Goal: Task Accomplishment & Management: Manage account settings

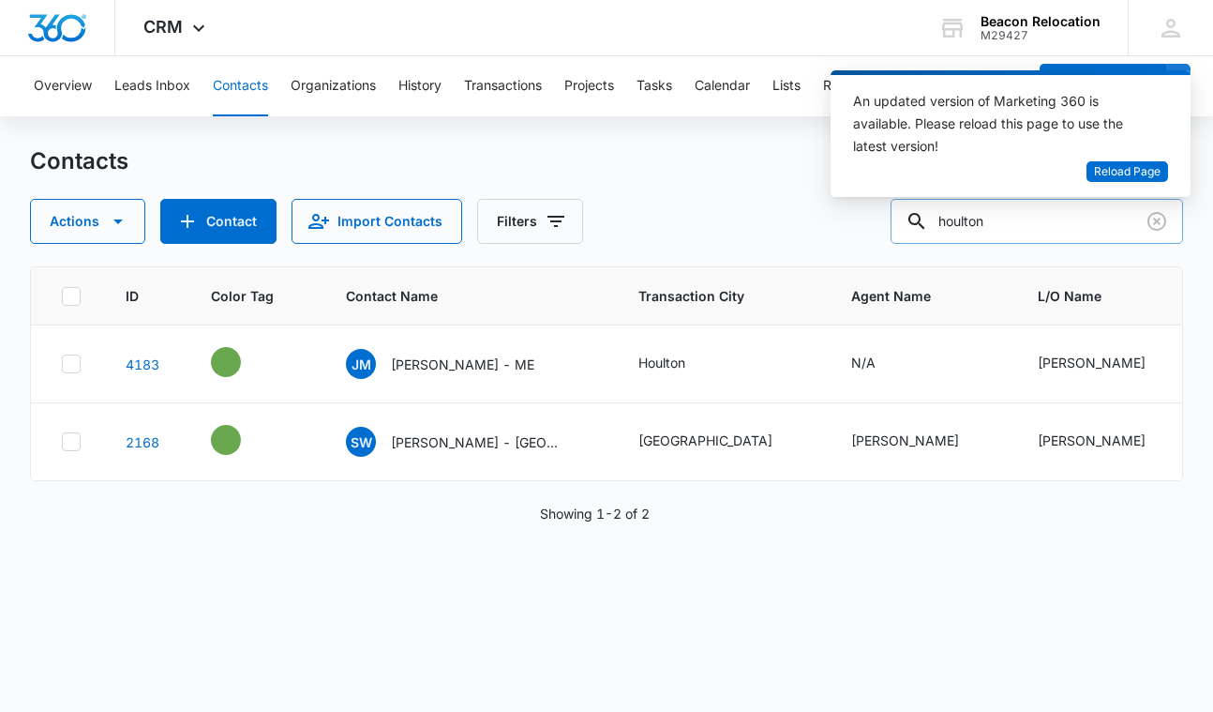
click at [1026, 219] on input "houlton" at bounding box center [1037, 221] width 292 height 45
drag, startPoint x: 1026, startPoint y: 219, endPoint x: 916, endPoint y: 219, distance: 109.7
click at [916, 219] on div "houlton" at bounding box center [1037, 221] width 292 height 45
click at [1122, 167] on span "Reload Page" at bounding box center [1127, 172] width 67 height 18
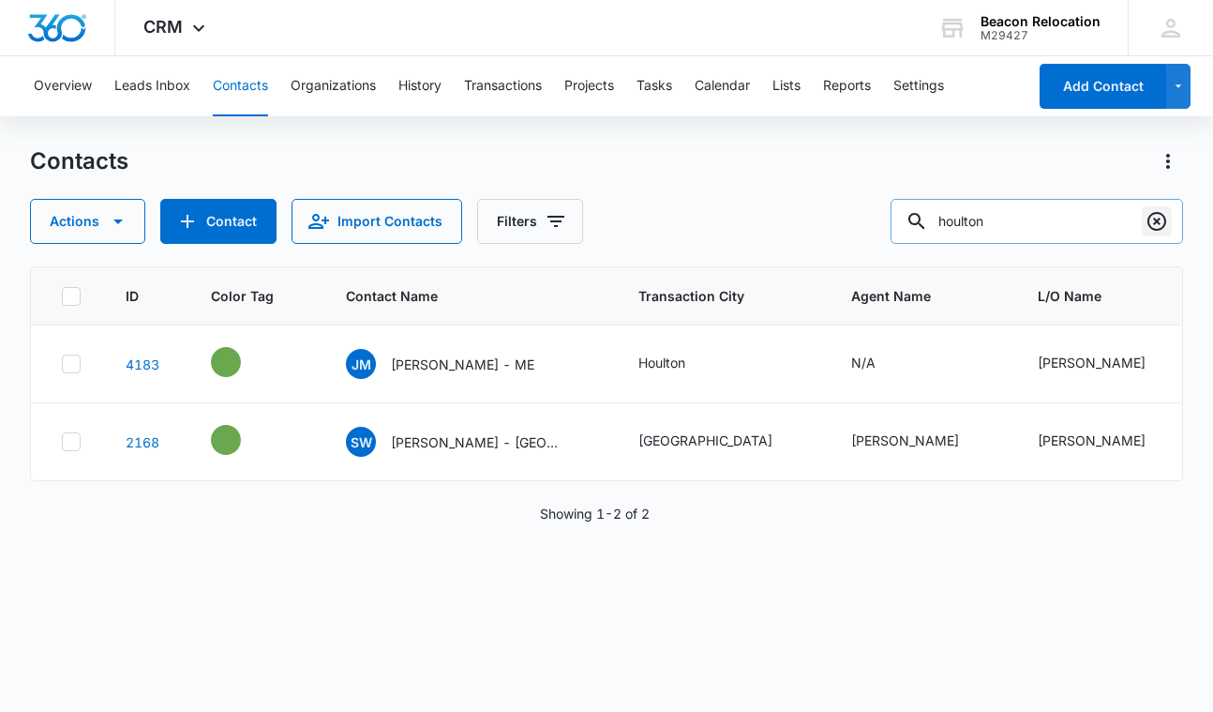
click at [1156, 221] on icon "Clear" at bounding box center [1156, 221] width 19 height 19
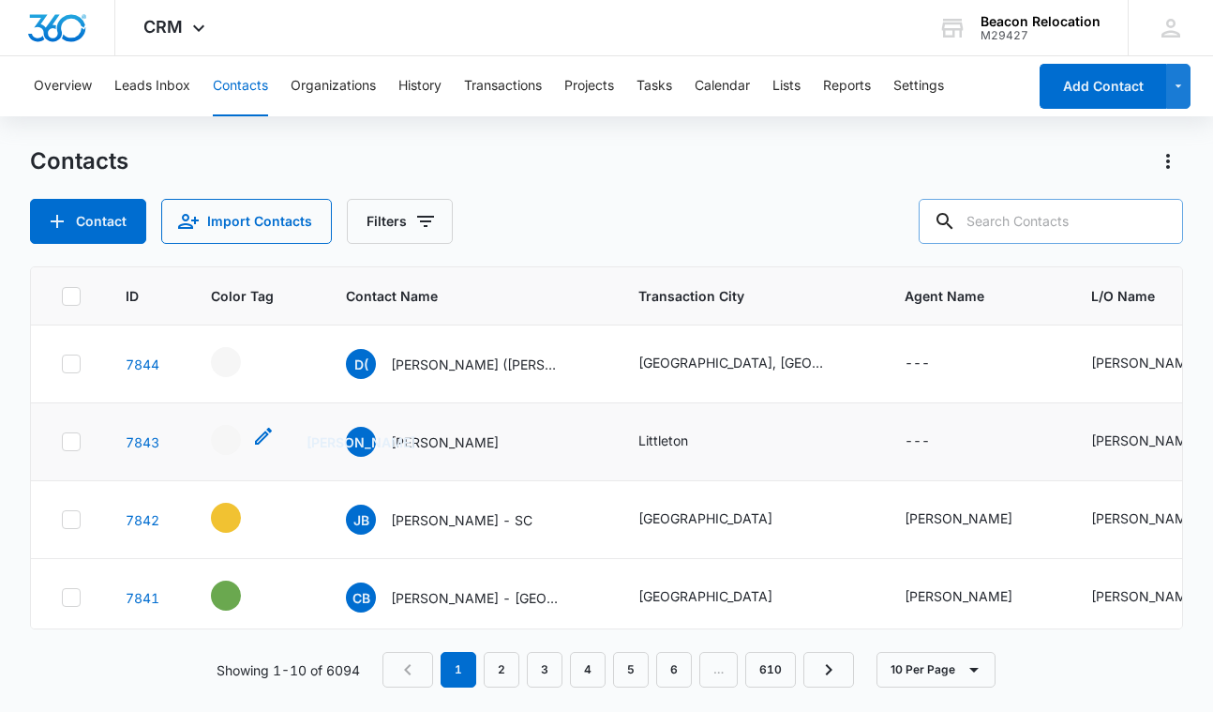
click at [263, 437] on icon "- - Select to Edit Field" at bounding box center [263, 435] width 17 height 17
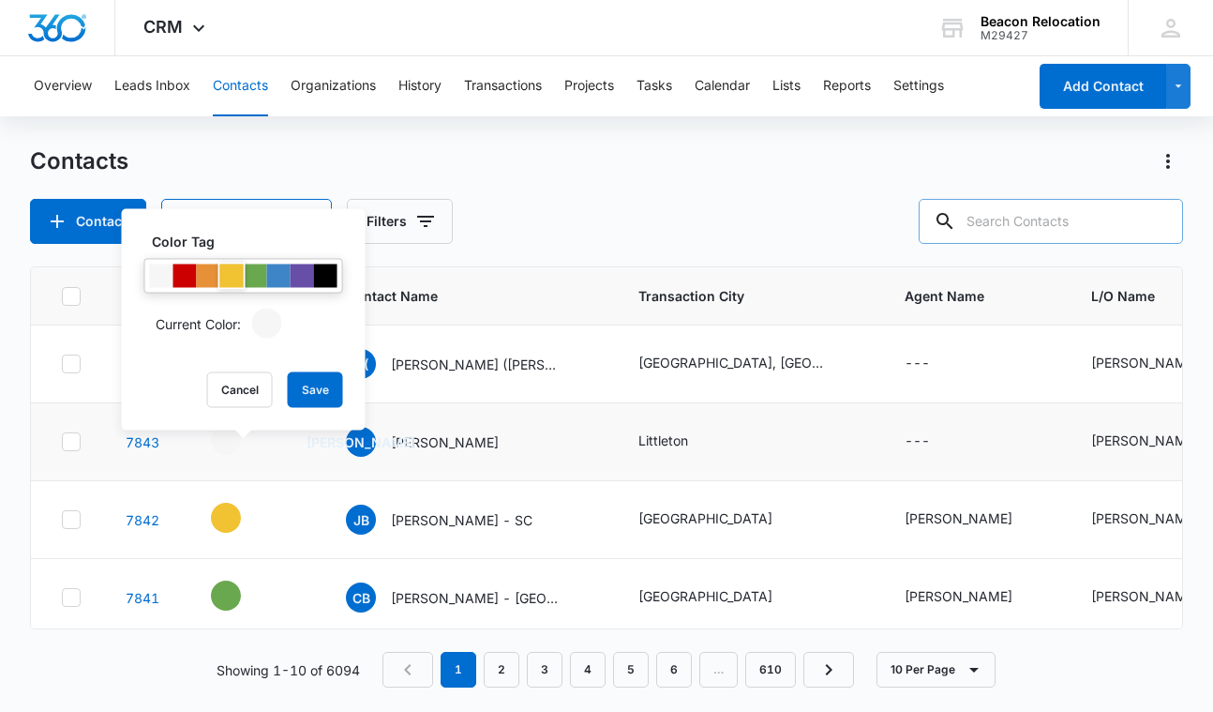
click at [228, 274] on div at bounding box center [231, 275] width 23 height 23
click at [318, 383] on button "Save" at bounding box center [315, 390] width 55 height 36
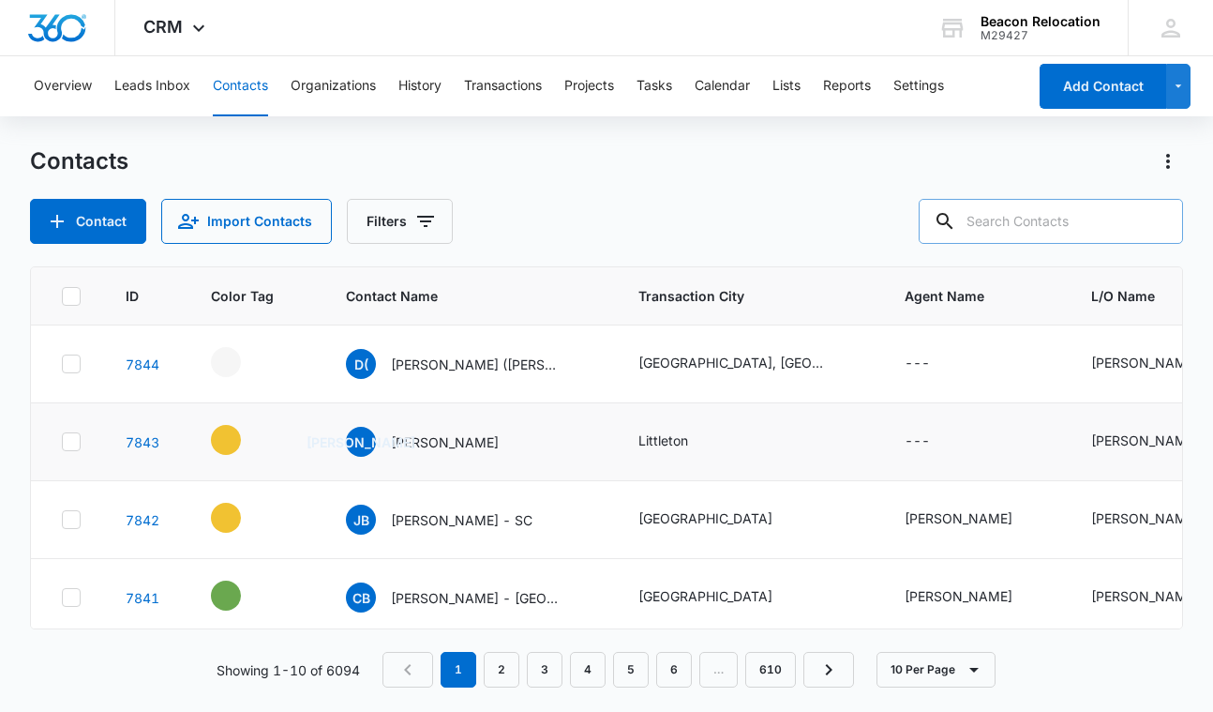
click at [263, 511] on icon "- - Select to Edit Field" at bounding box center [263, 513] width 17 height 17
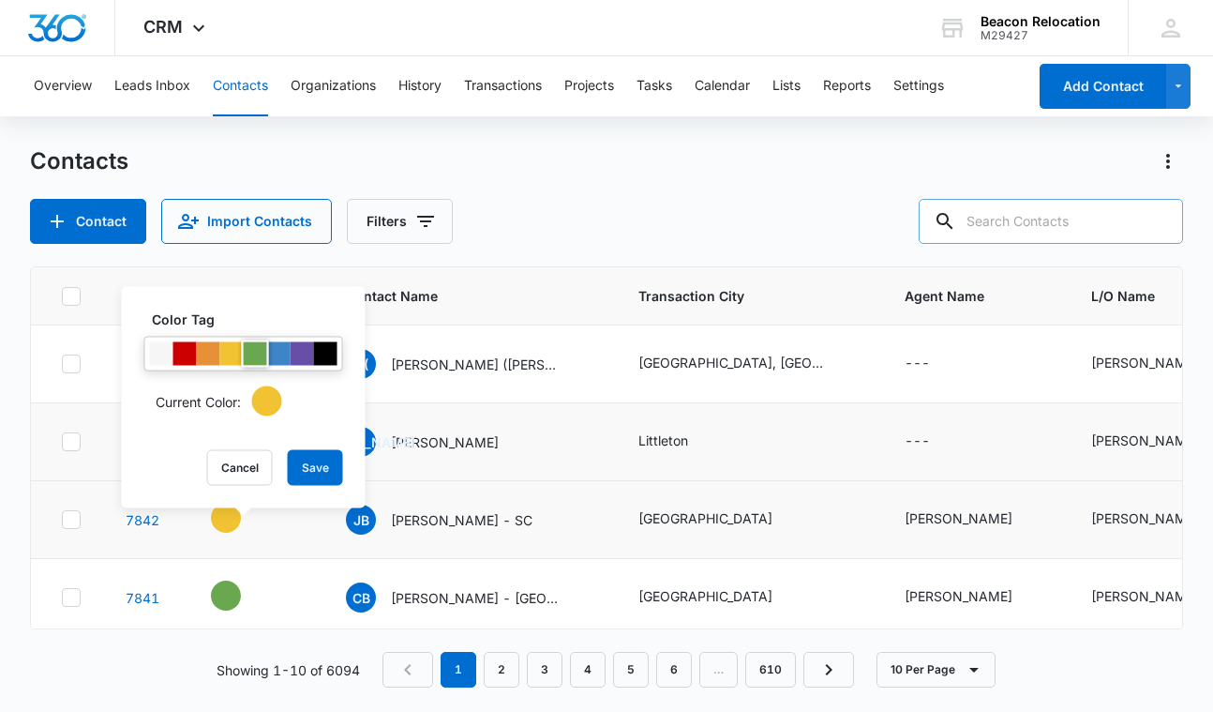
click at [258, 352] on div at bounding box center [255, 353] width 23 height 23
click at [312, 471] on button "Save" at bounding box center [315, 468] width 55 height 36
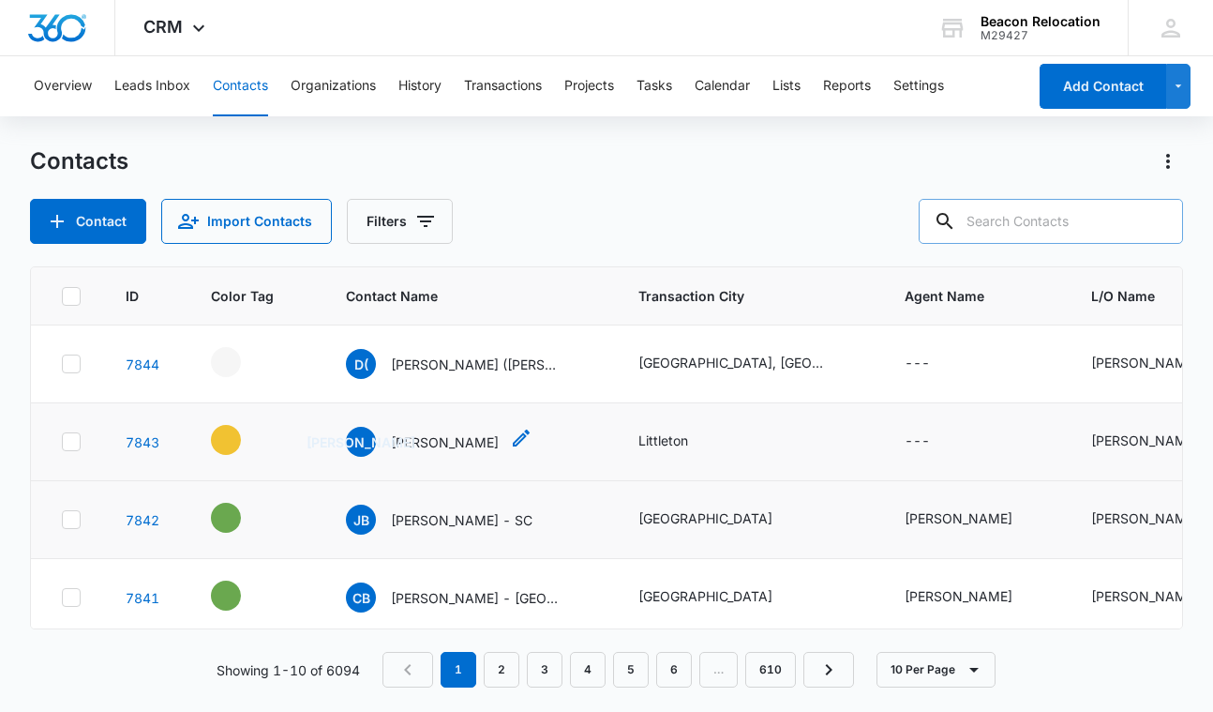
click at [522, 433] on icon "Contact Name - Janice Armstrong - Select to Edit Field" at bounding box center [521, 438] width 22 height 22
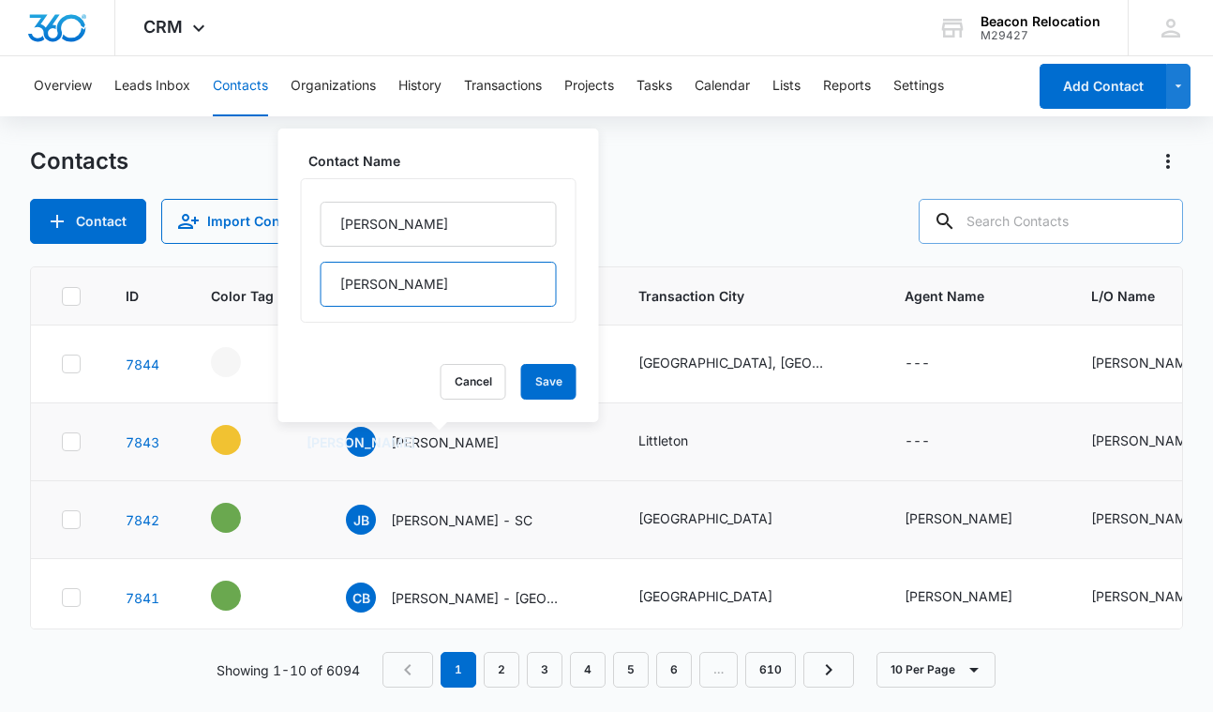
click at [459, 296] on input "Armstrong" at bounding box center [439, 284] width 236 height 45
type input "Armstrong - ME"
click at [546, 372] on button "Save" at bounding box center [548, 382] width 55 height 36
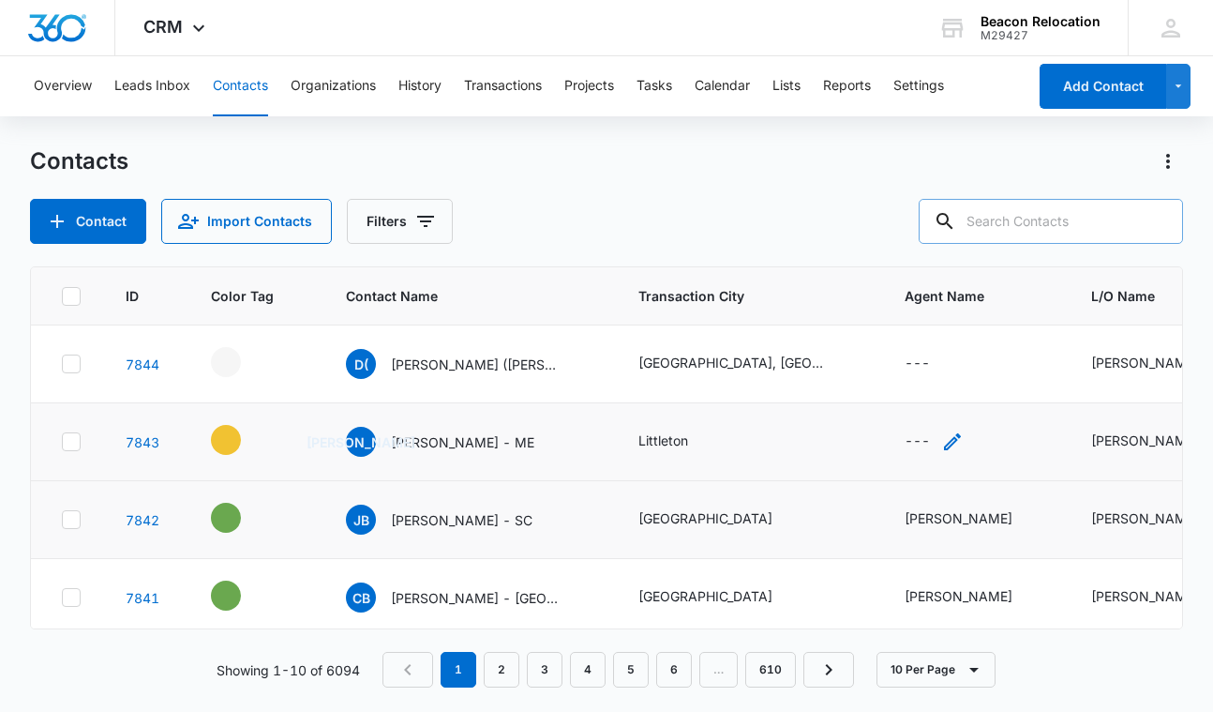
click at [954, 441] on icon "Agent Name - - Select to Edit Field" at bounding box center [952, 441] width 17 height 17
click at [945, 367] on button "Cancel" at bounding box center [948, 381] width 66 height 36
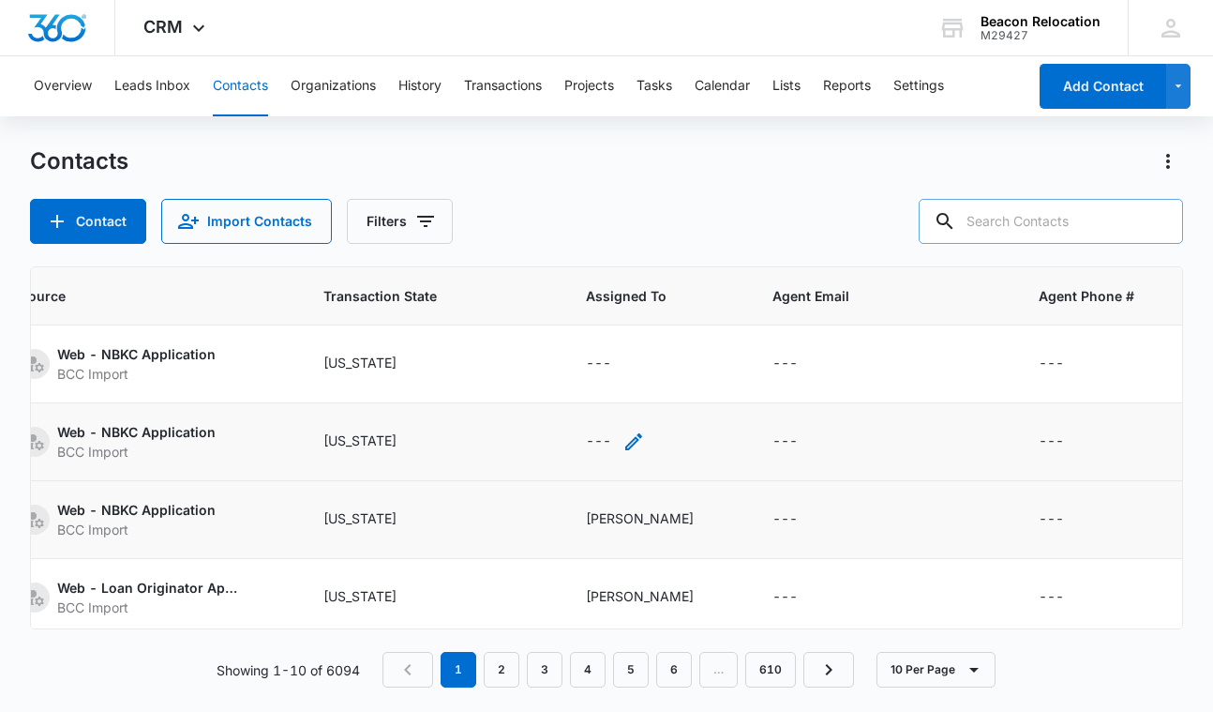
scroll to position [0, 1257]
click at [643, 438] on icon "Assigned To - - Select to Edit Field" at bounding box center [634, 441] width 17 height 17
click at [673, 319] on div "Assigned To" at bounding box center [627, 322] width 117 height 42
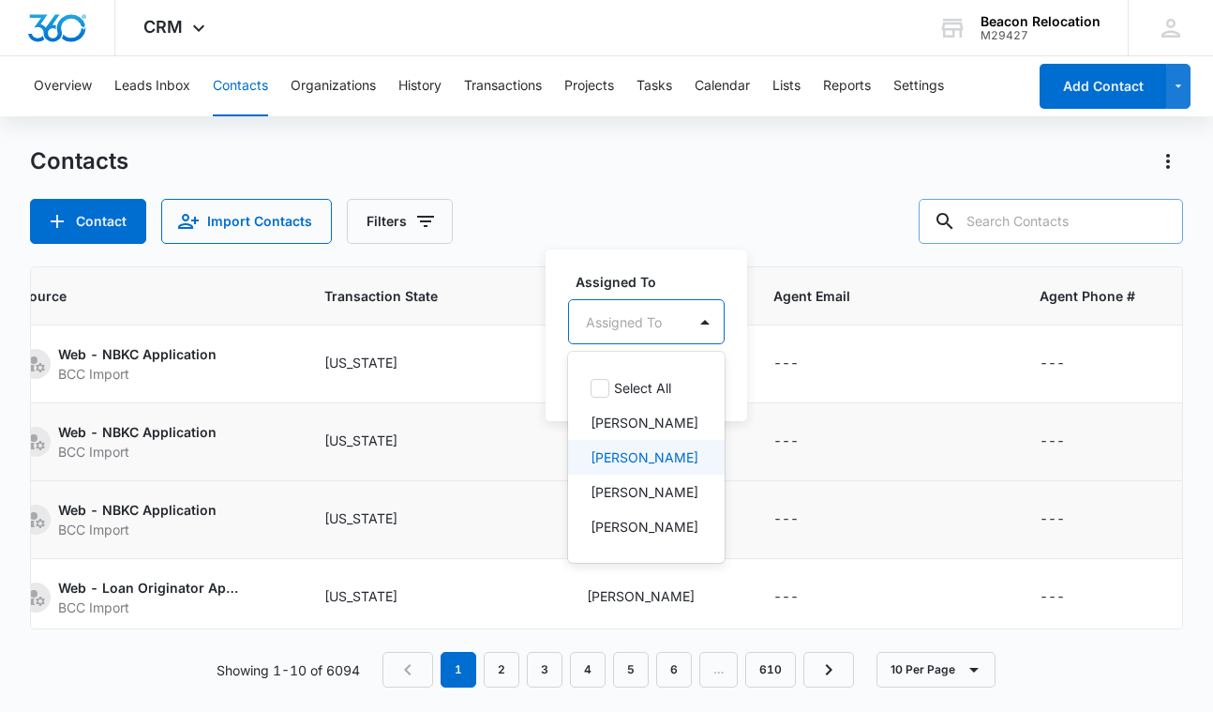
click at [657, 461] on p "[PERSON_NAME]" at bounding box center [645, 457] width 108 height 20
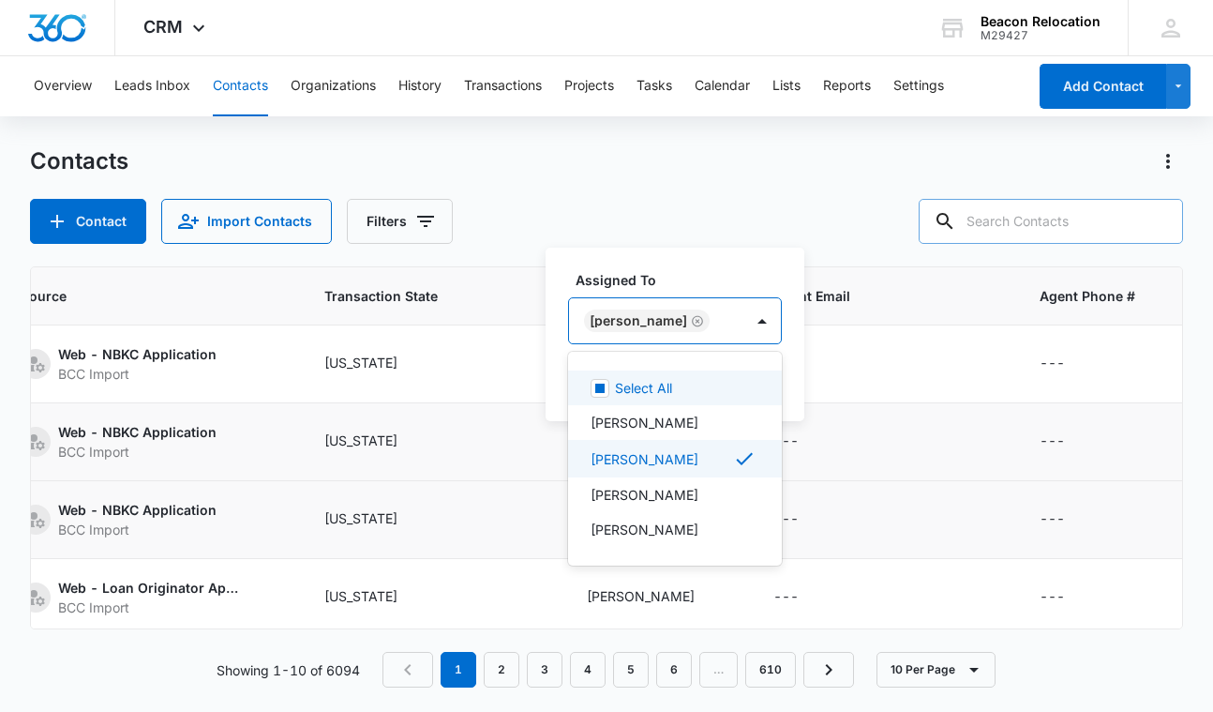
click at [708, 325] on div "[PERSON_NAME]" at bounding box center [656, 320] width 174 height 45
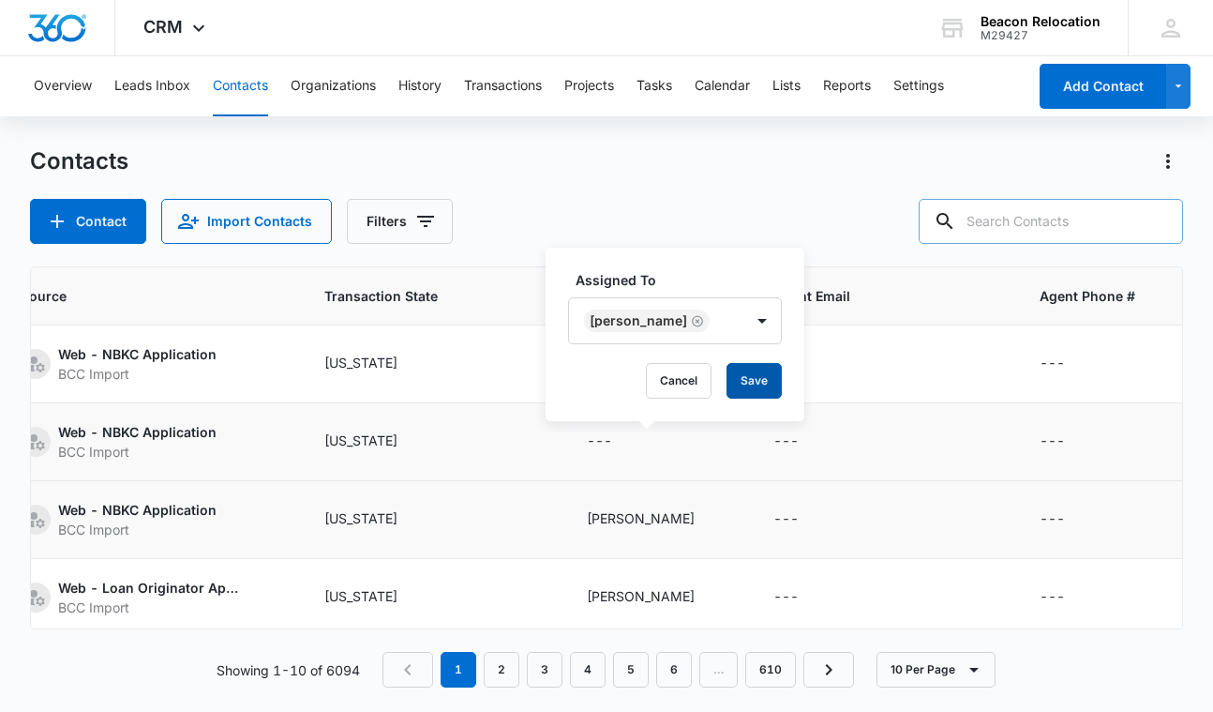
click at [727, 376] on button "Save" at bounding box center [754, 381] width 55 height 36
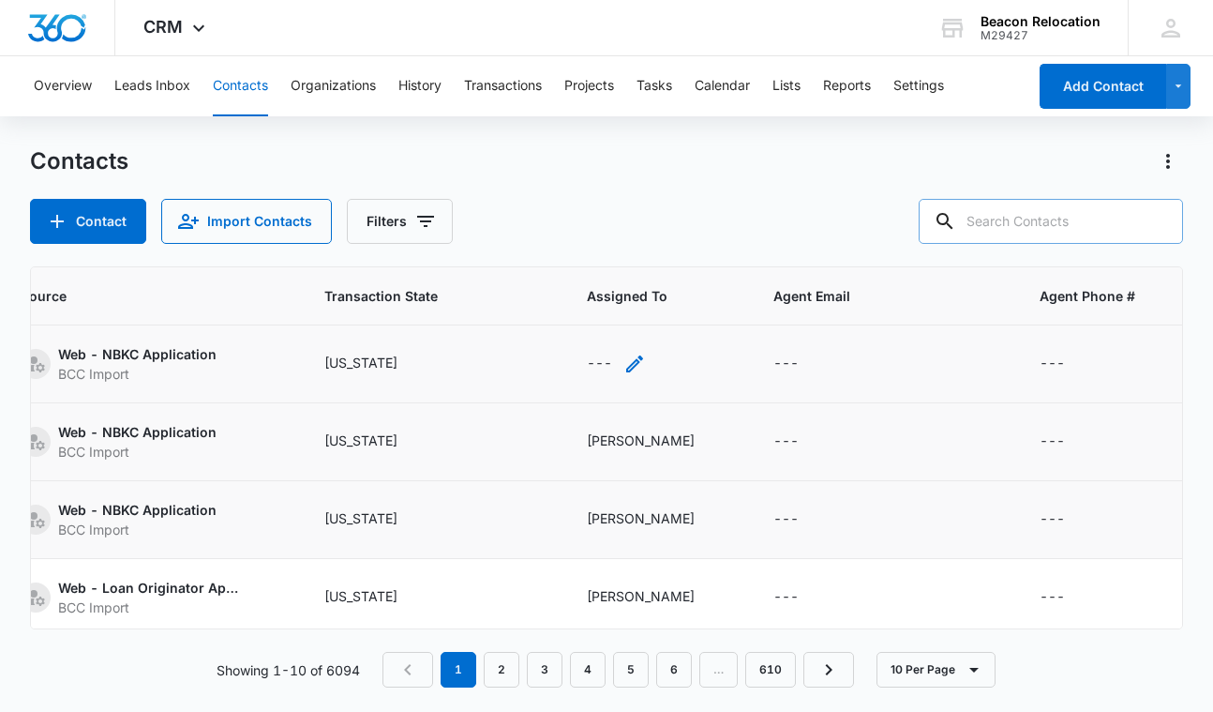
click at [646, 366] on icon "Assigned To - - Select to Edit Field" at bounding box center [634, 363] width 22 height 22
click at [661, 242] on div "Assigned To" at bounding box center [624, 244] width 76 height 20
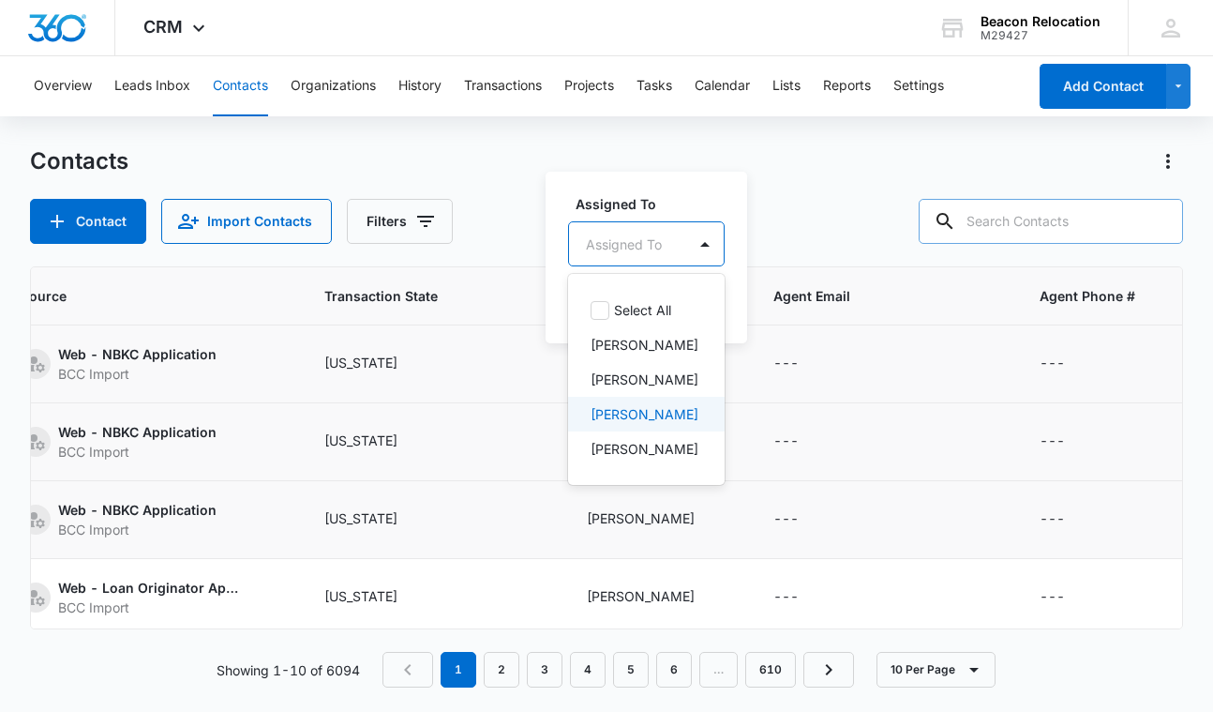
click at [646, 415] on p "[PERSON_NAME]" at bounding box center [645, 414] width 108 height 20
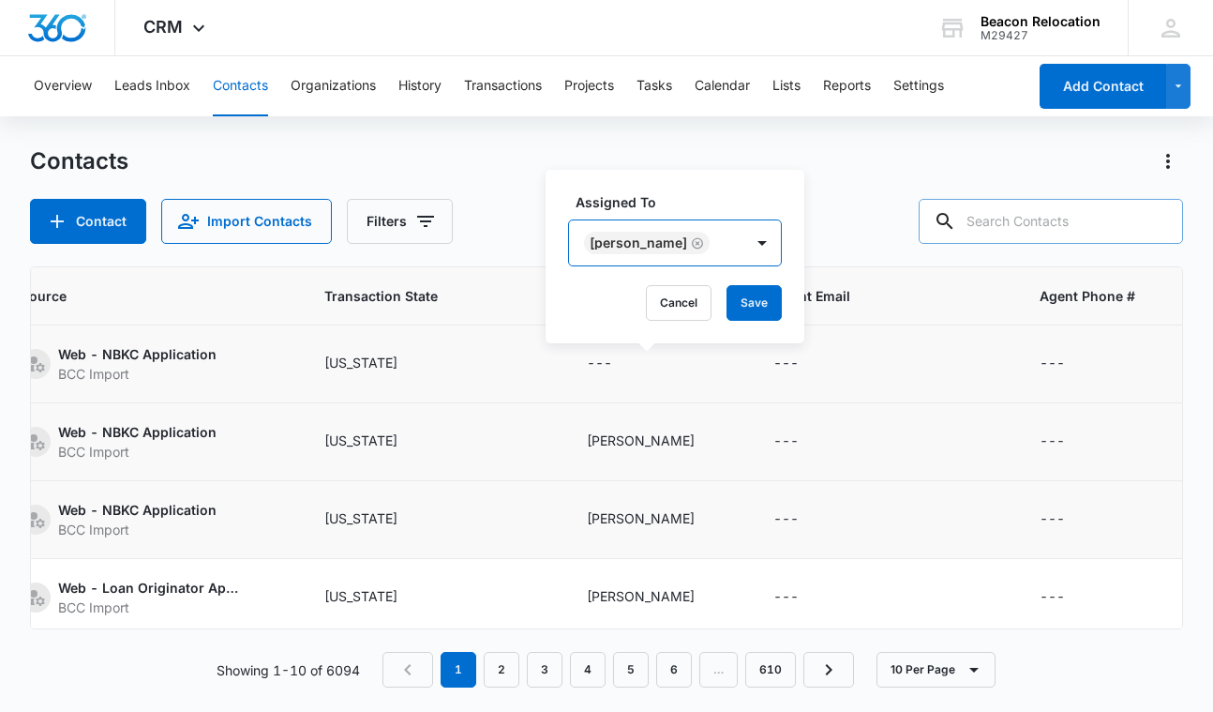
click at [715, 233] on div "[PERSON_NAME]" at bounding box center [656, 242] width 174 height 45
click at [739, 311] on button "Save" at bounding box center [754, 303] width 55 height 36
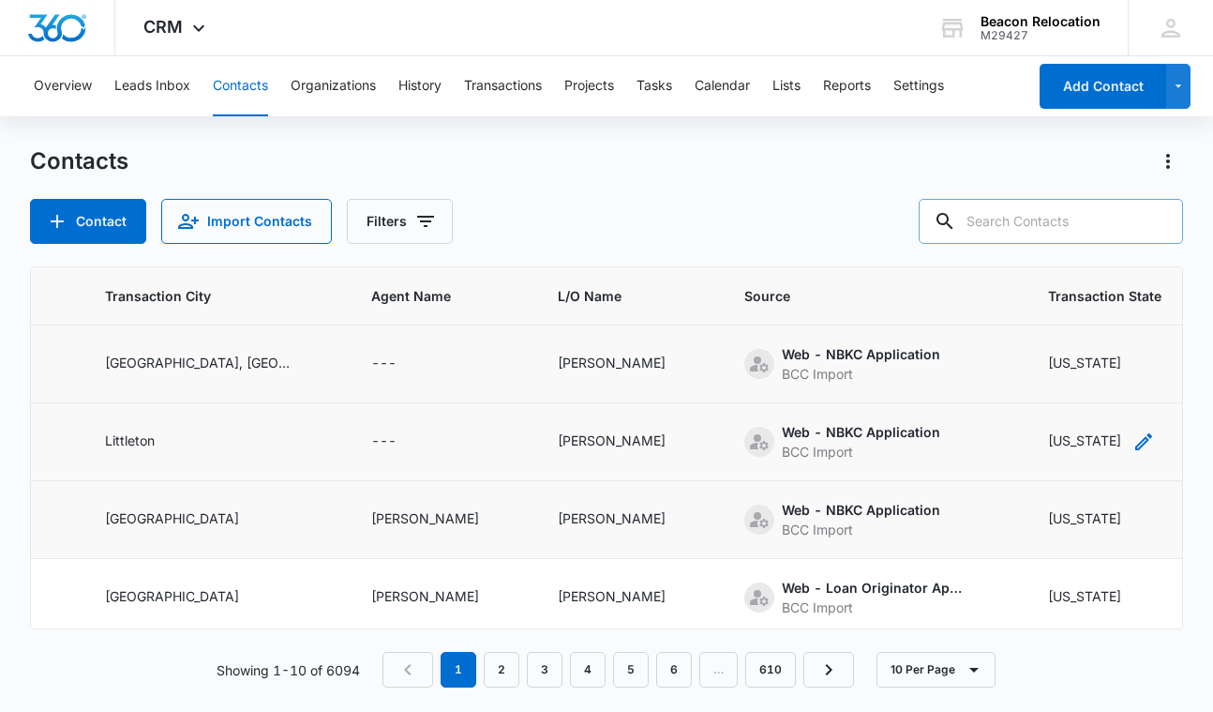
scroll to position [0, 19]
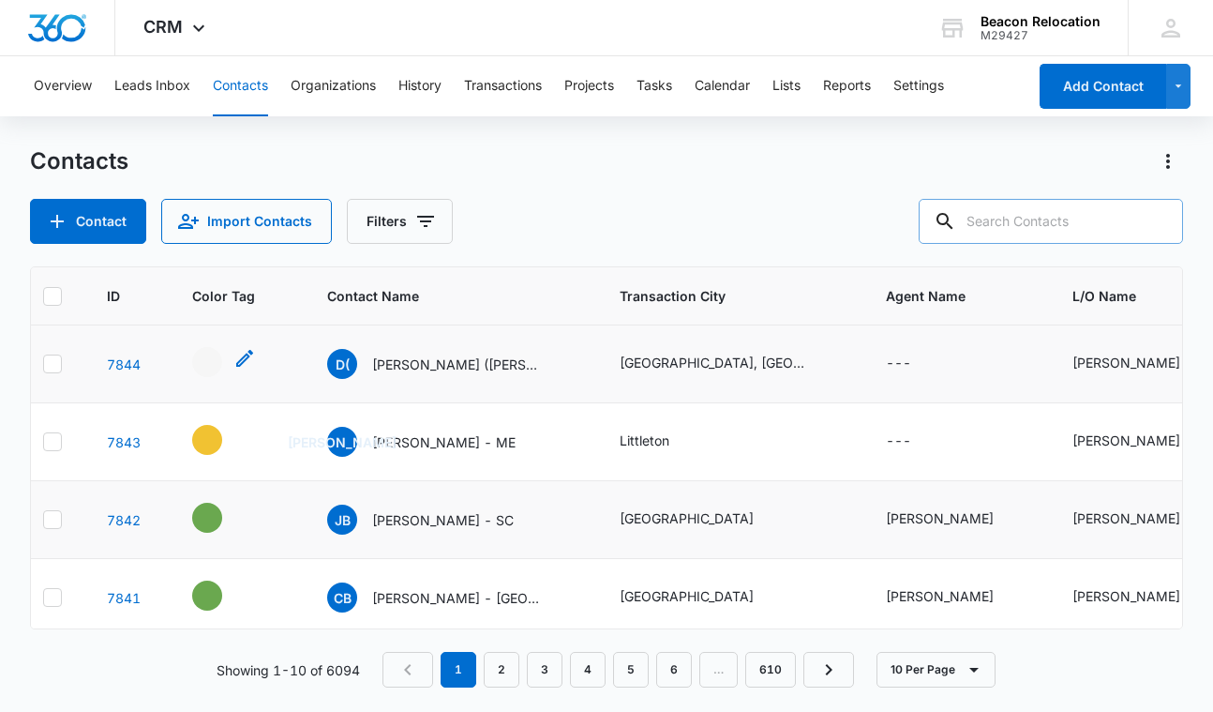
click at [239, 360] on icon "- - Select to Edit Field" at bounding box center [244, 358] width 22 height 22
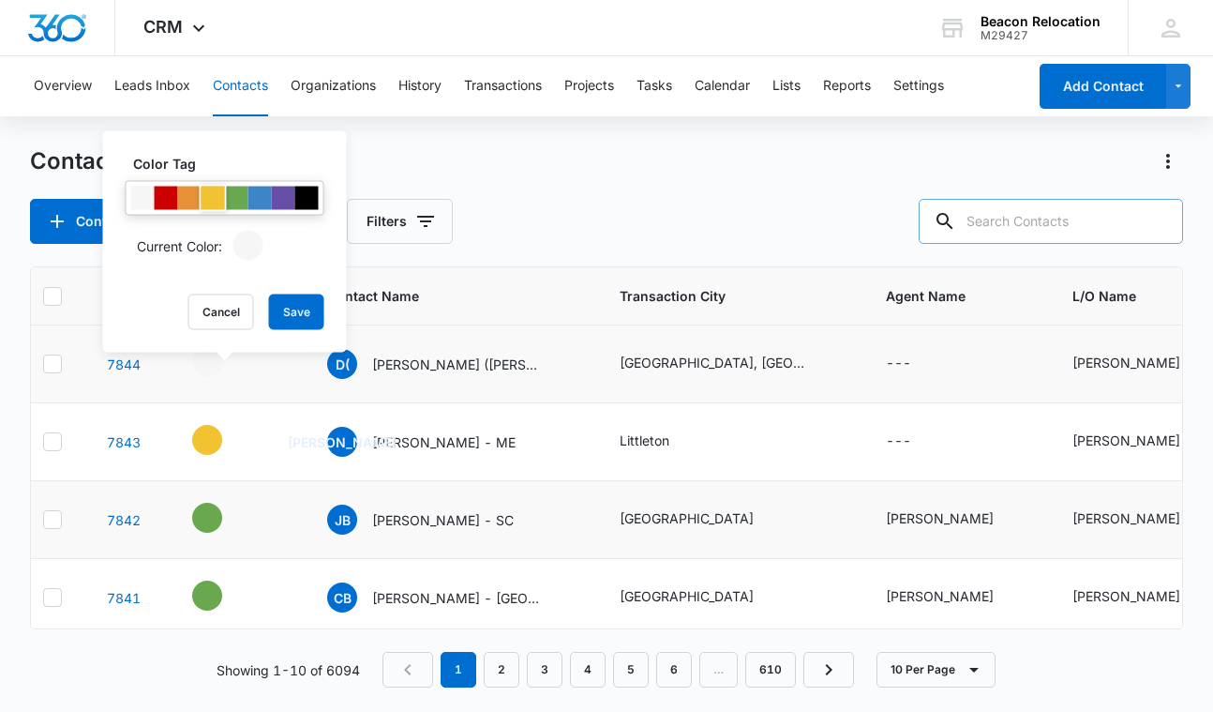
click at [207, 206] on div at bounding box center [213, 198] width 23 height 23
click at [314, 310] on button "Save" at bounding box center [296, 312] width 55 height 36
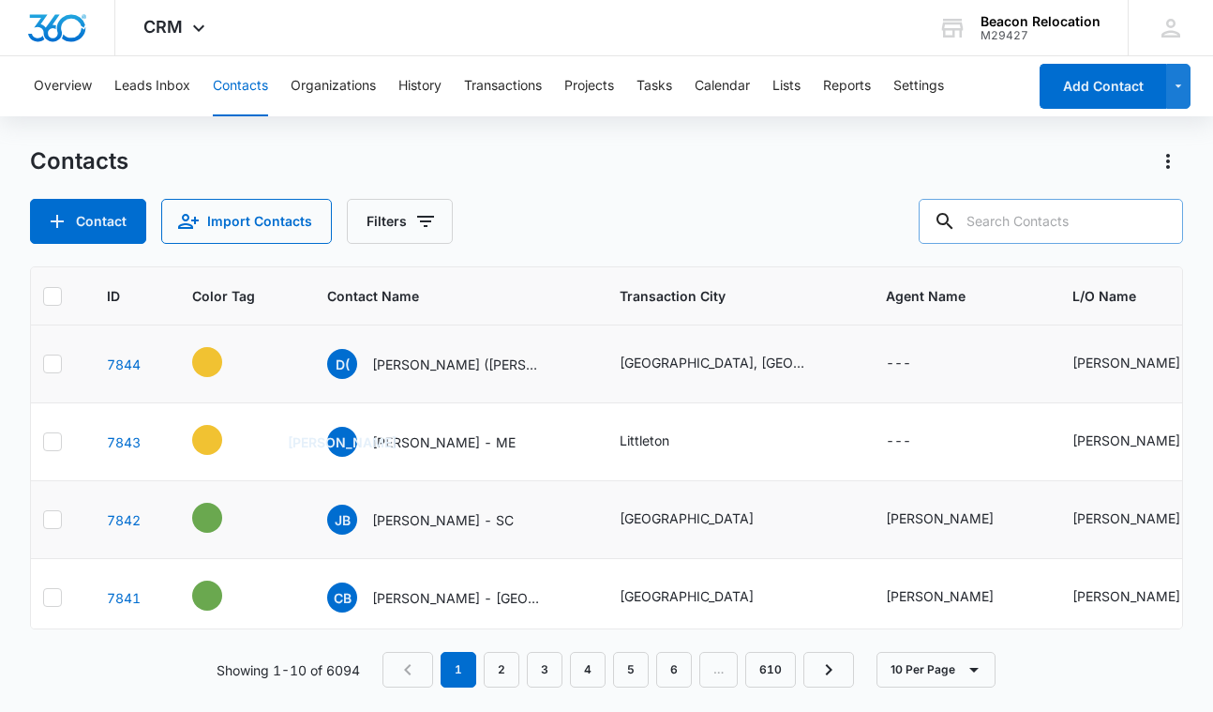
click at [558, 364] on icon "Contact Name - Dagoberto (Doug) De La Morena - Select to Edit Field" at bounding box center [563, 360] width 22 height 22
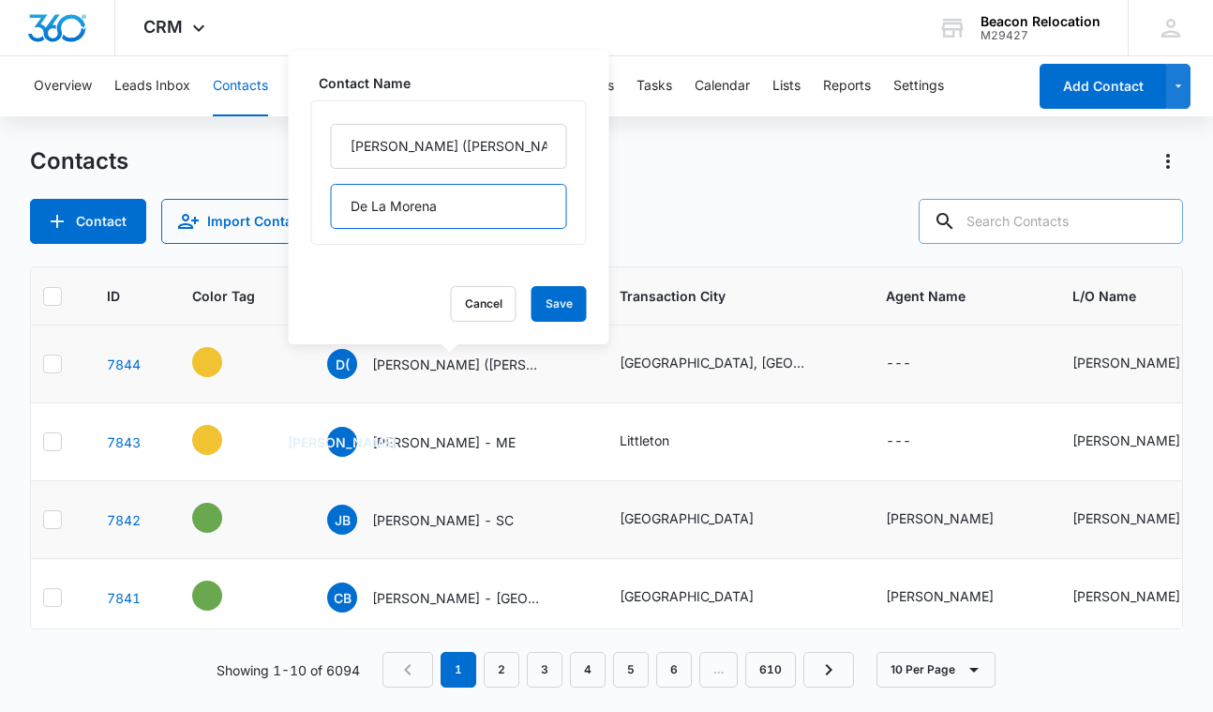
click at [467, 212] on input "De La Morena" at bounding box center [449, 206] width 236 height 45
type input "De La Morena - WA"
click at [555, 312] on button "Save" at bounding box center [559, 304] width 55 height 36
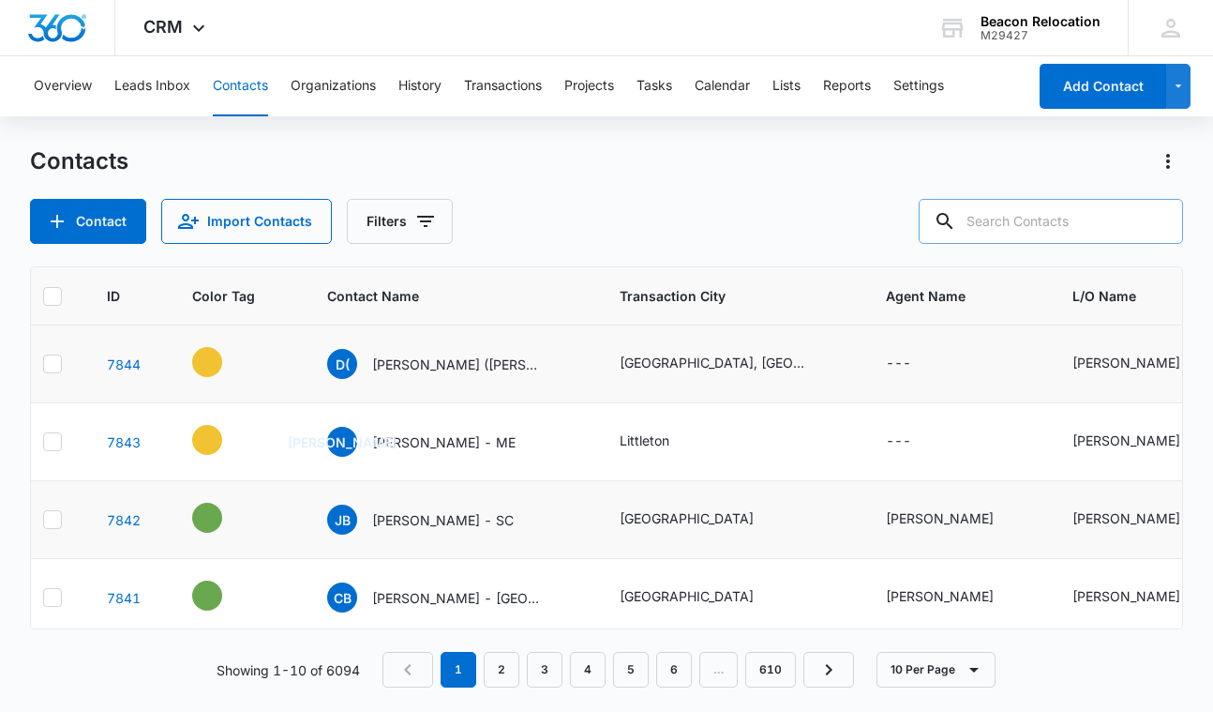
click at [1045, 222] on input "text" at bounding box center [1051, 221] width 264 height 45
type input "b"
type input "haun"
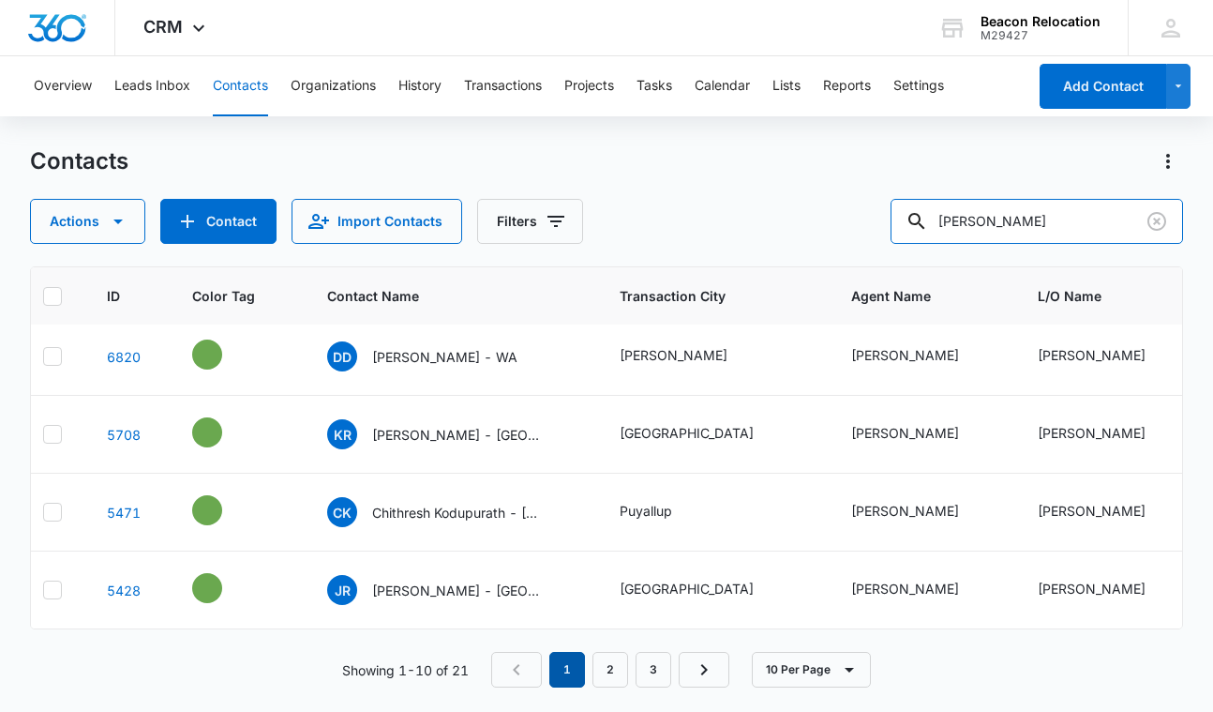
scroll to position [0, 0]
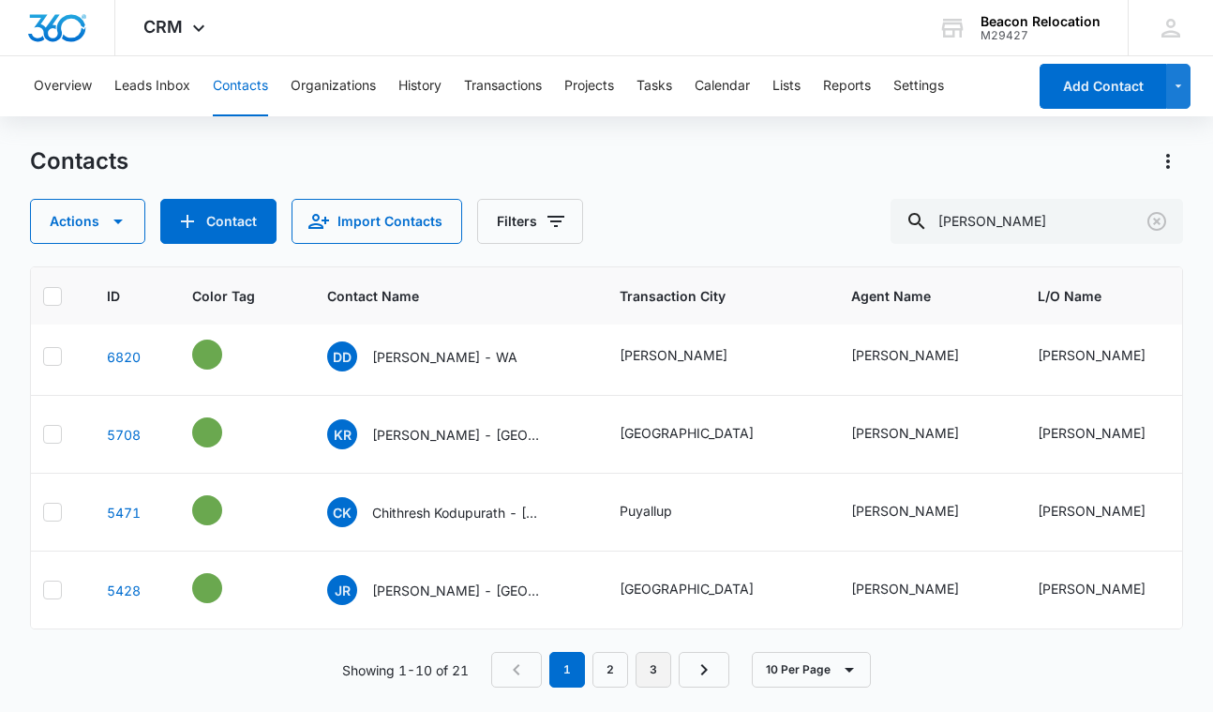
click at [651, 666] on link "3" at bounding box center [654, 670] width 36 height 36
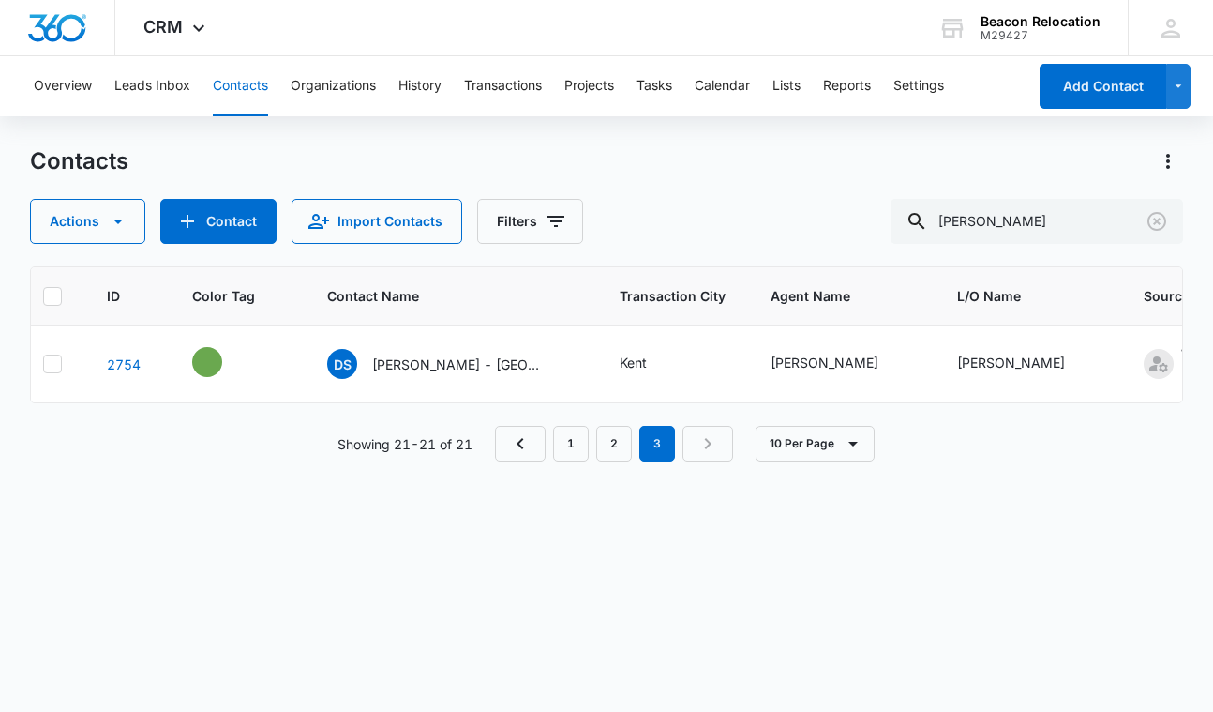
scroll to position [0, 19]
click at [609, 450] on link "2" at bounding box center [614, 444] width 36 height 36
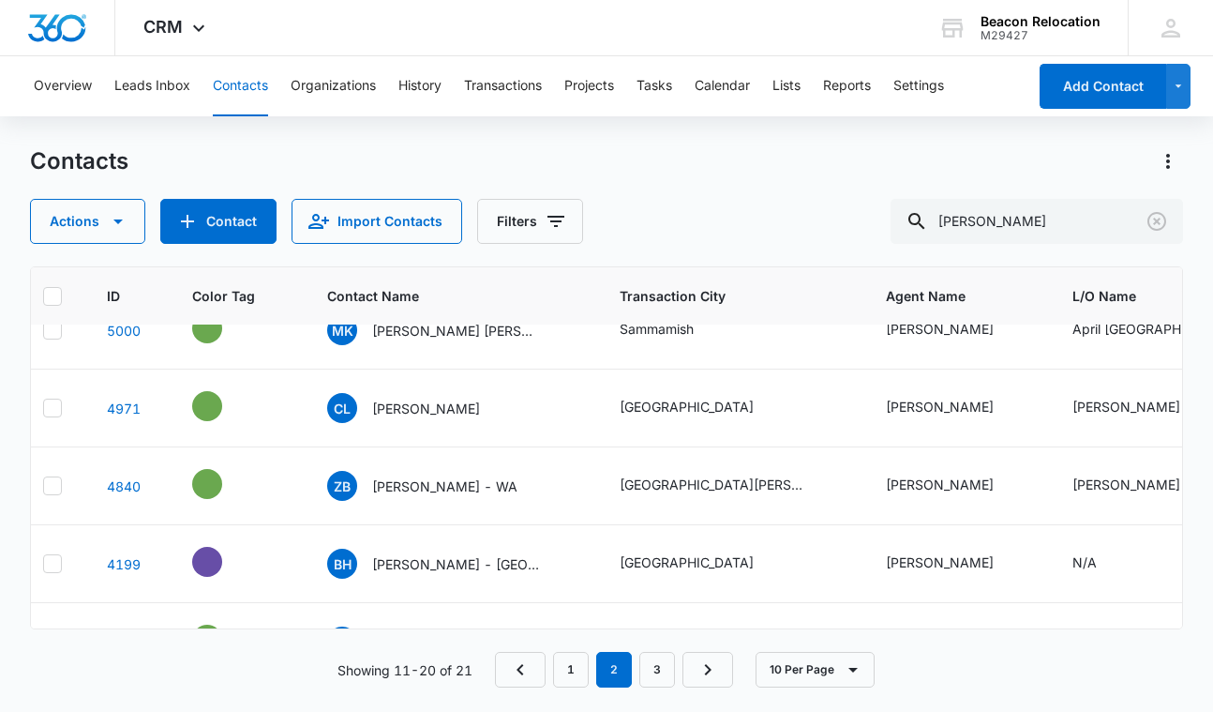
scroll to position [213, 19]
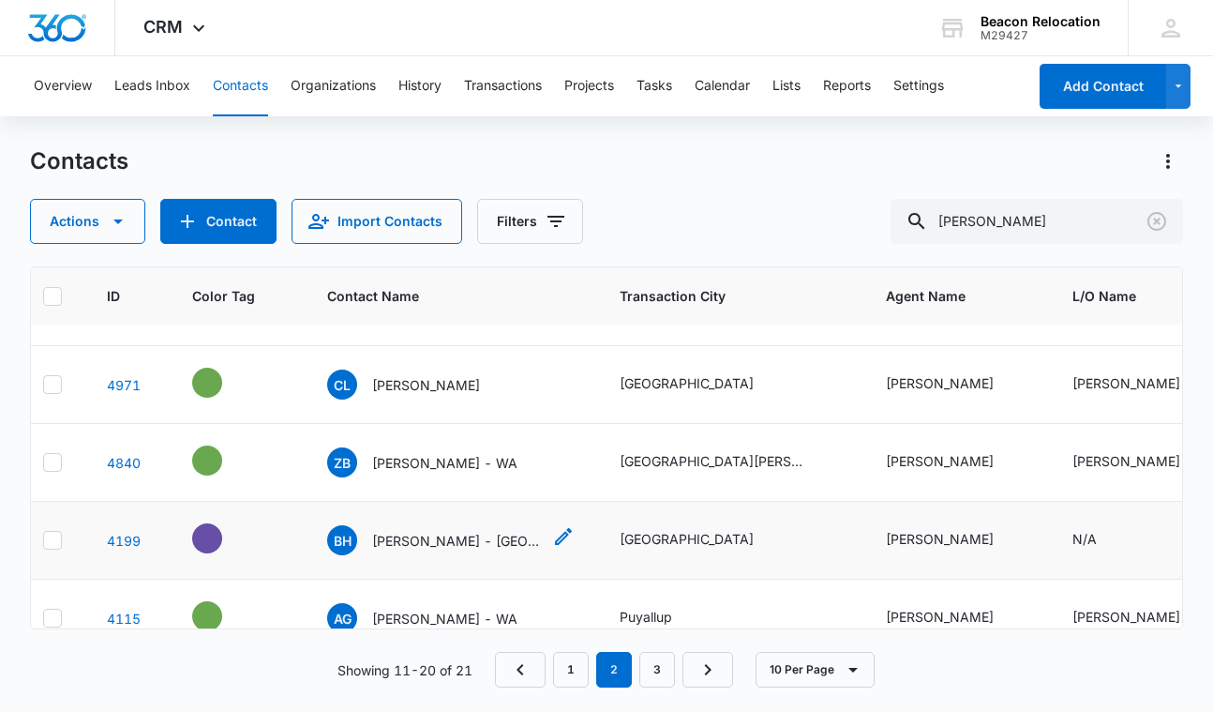
click at [444, 539] on p "Brittany Haun - Seattle, WA" at bounding box center [456, 541] width 169 height 20
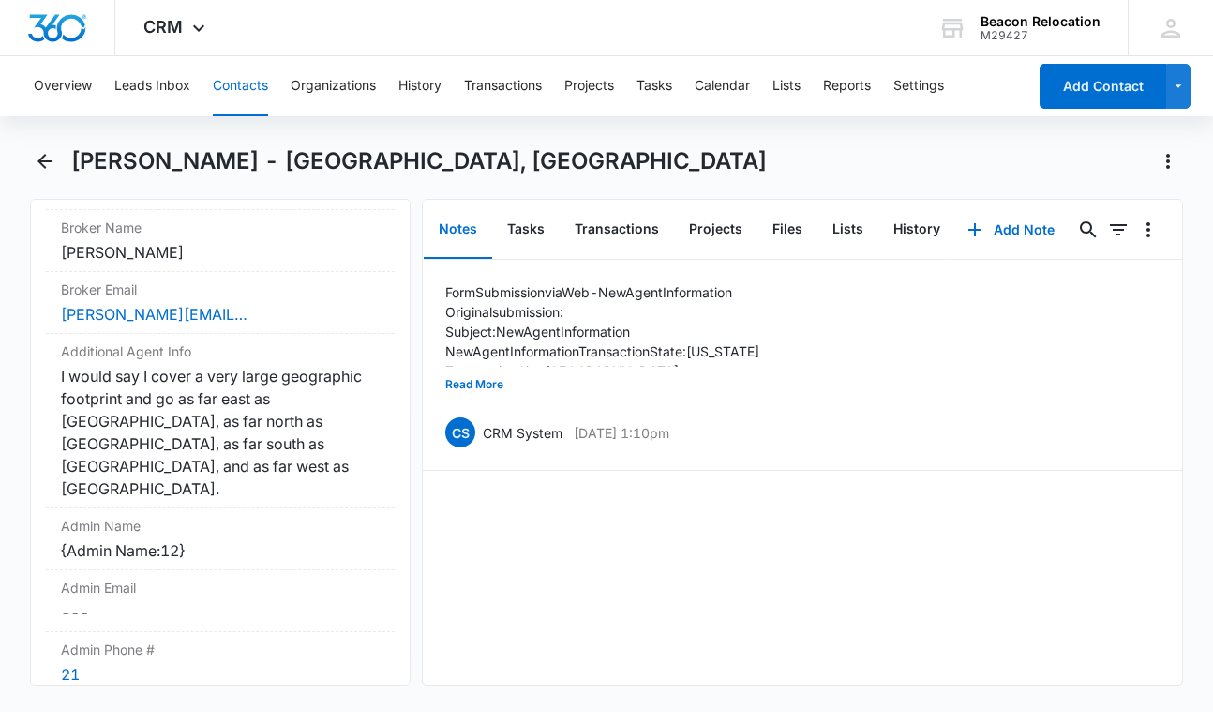
scroll to position [2162, 0]
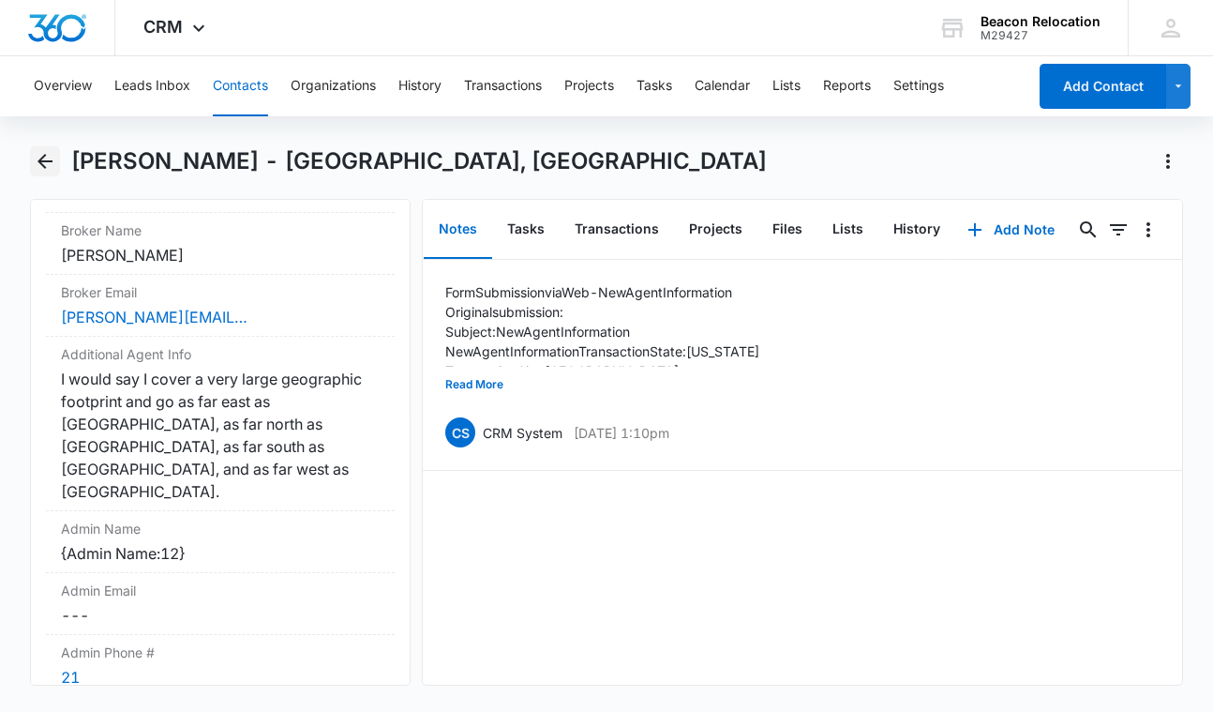
click at [49, 165] on icon "Back" at bounding box center [45, 161] width 22 height 22
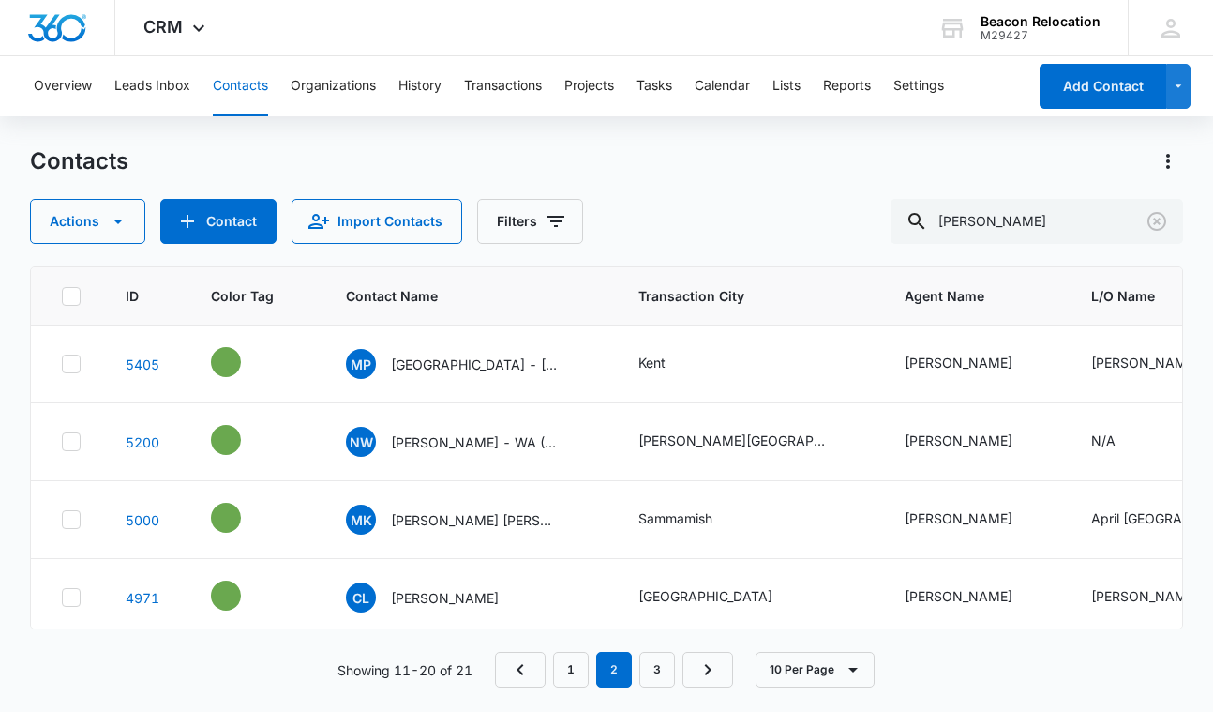
scroll to position [213, 0]
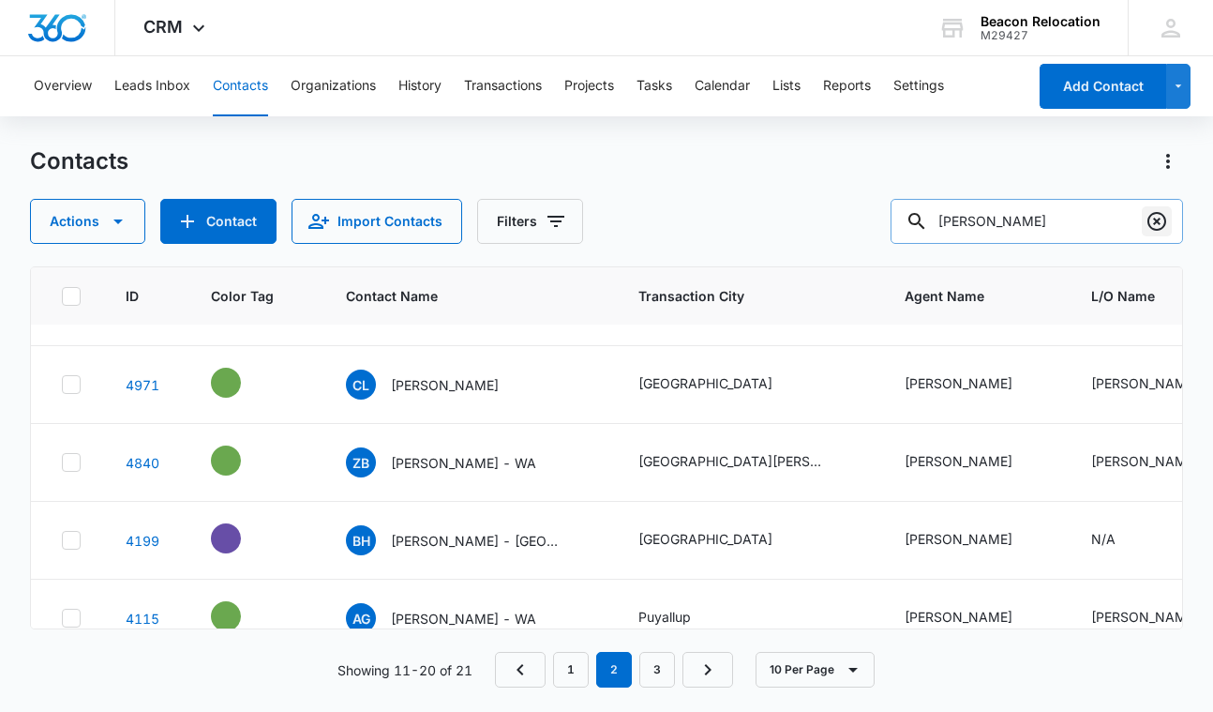
click at [1162, 218] on icon "Clear" at bounding box center [1157, 221] width 22 height 22
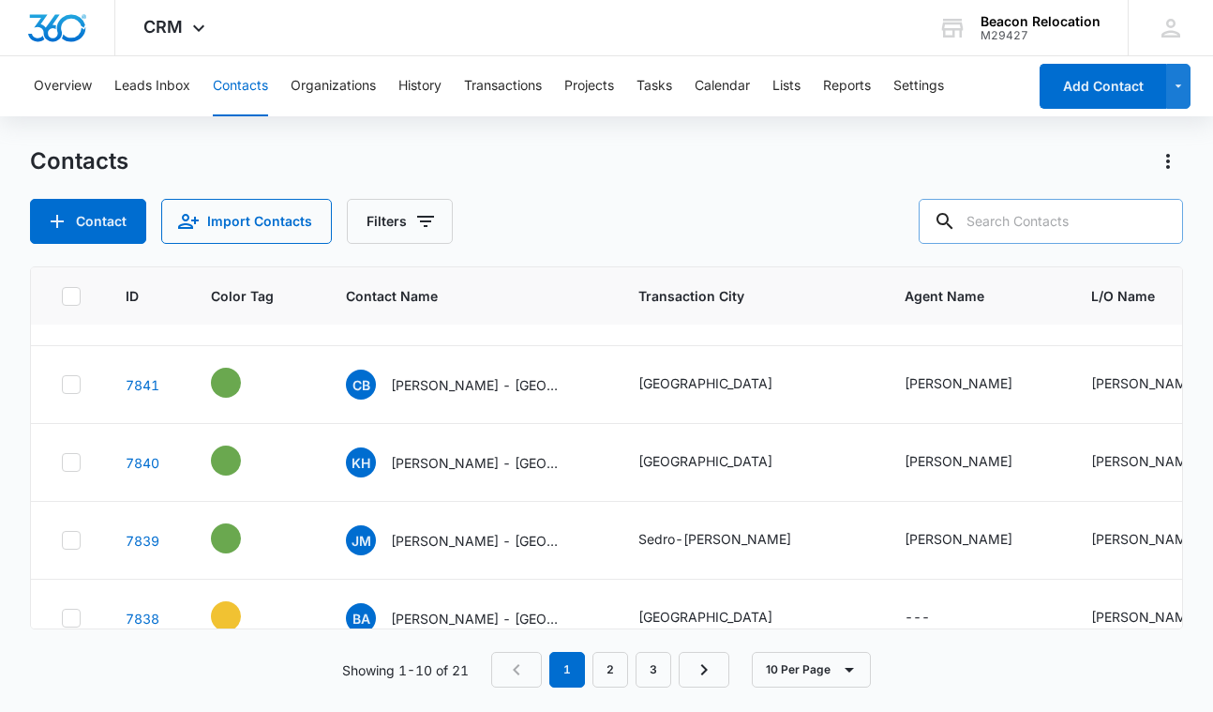
scroll to position [0, 0]
